Goal: Information Seeking & Learning: Learn about a topic

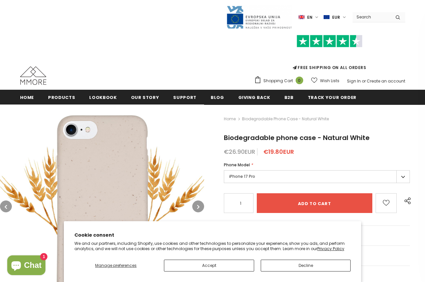
click at [292, 265] on button "Decline" at bounding box center [306, 266] width 90 height 12
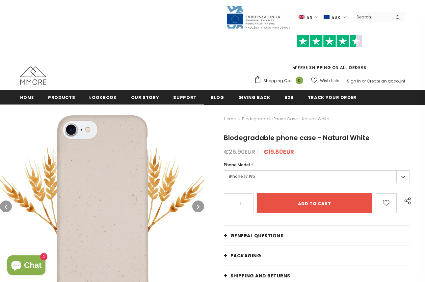
click at [28, 99] on span "Home" at bounding box center [27, 97] width 14 height 6
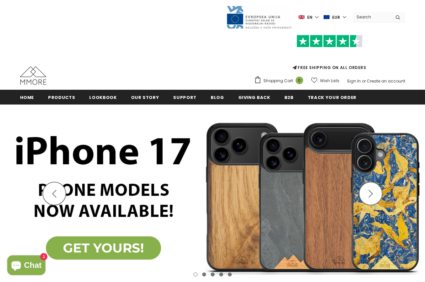
click at [99, 245] on img at bounding box center [212, 198] width 425 height 186
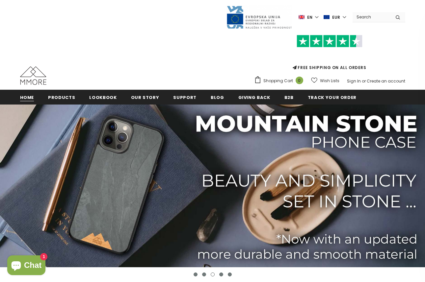
click at [29, 99] on span "Home" at bounding box center [27, 97] width 14 height 6
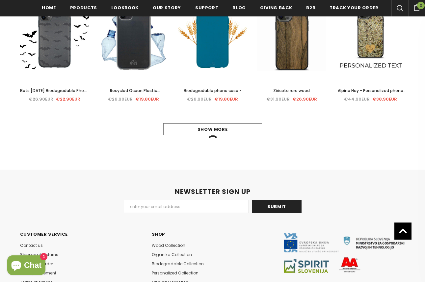
scroll to position [415, 0]
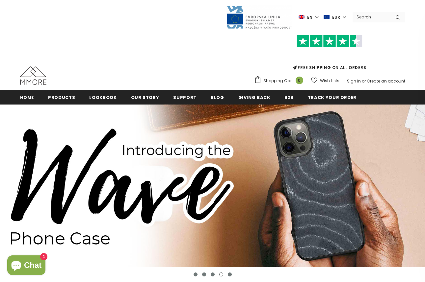
click at [377, 18] on input "Search Site" at bounding box center [371, 17] width 38 height 10
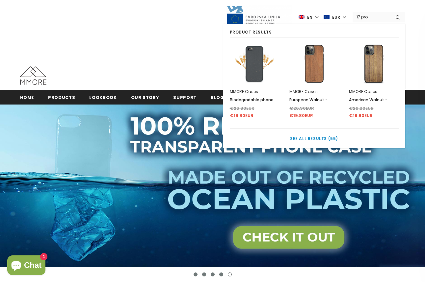
type input "17 pro"
click at [309, 134] on link "See all results (55)" at bounding box center [314, 139] width 169 height 10
